Goal: Obtain resource: Download file/media

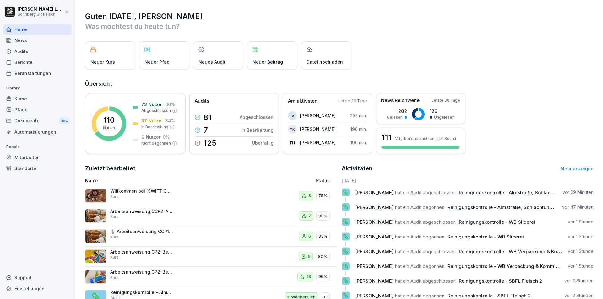
click at [34, 52] on div "Audits" at bounding box center [37, 51] width 68 height 11
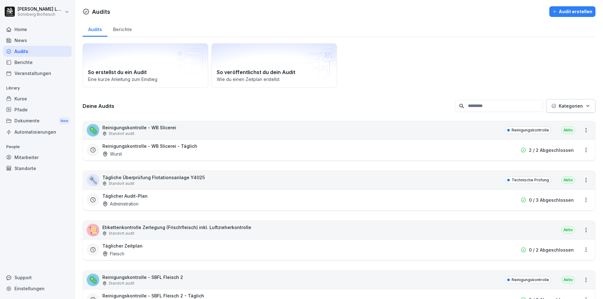
click at [506, 110] on input at bounding box center [499, 106] width 88 height 12
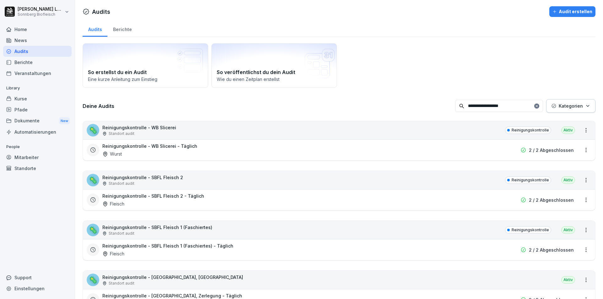
type input "**********"
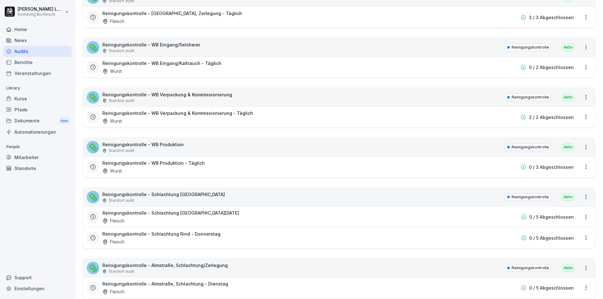
scroll to position [345, 0]
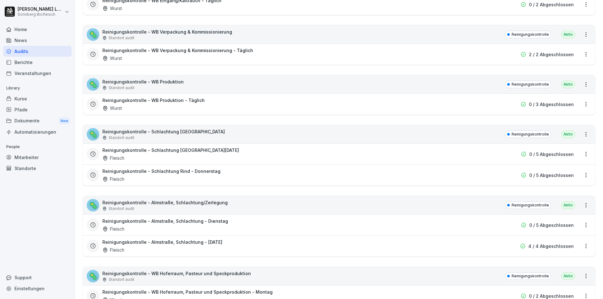
click at [429, 207] on div "🦠 Reinigungskontrolle - Almstraße, Schlachtung/Zerlegung Standort audit Reinigu…" at bounding box center [339, 205] width 512 height 18
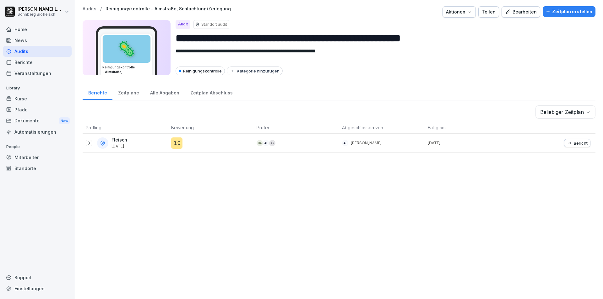
click at [87, 144] on icon at bounding box center [88, 143] width 5 height 5
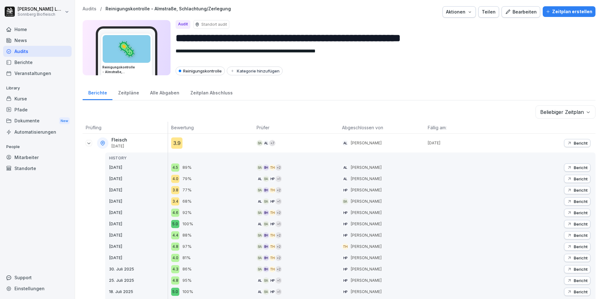
click at [567, 143] on icon "button" at bounding box center [569, 143] width 5 height 5
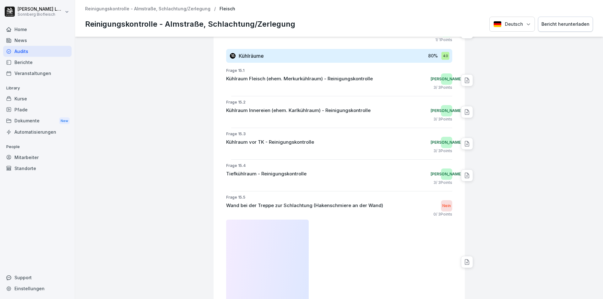
scroll to position [2498, 0]
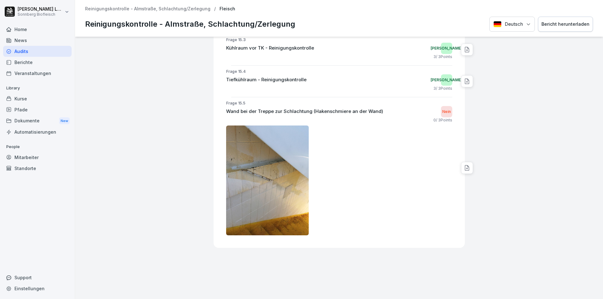
click at [555, 24] on div "Bericht herunterladen" at bounding box center [565, 24] width 48 height 7
